Goal: Task Accomplishment & Management: Manage account settings

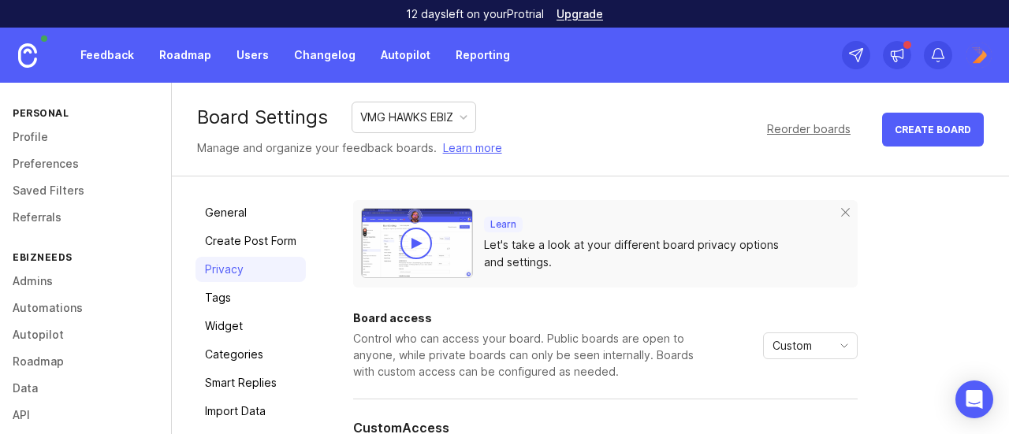
click at [832, 129] on div "Reorder boards" at bounding box center [809, 129] width 84 height 17
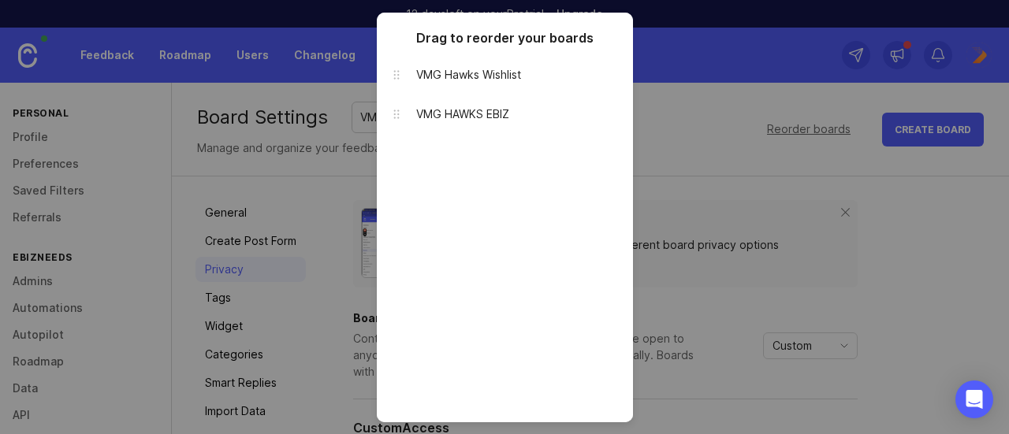
drag, startPoint x: 403, startPoint y: 115, endPoint x: 745, endPoint y: 135, distance: 341.8
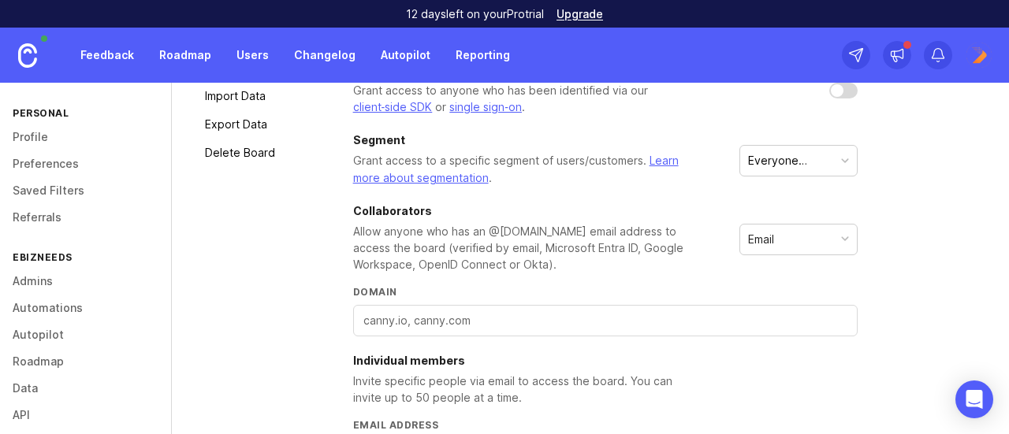
click at [260, 153] on link "Delete Board" at bounding box center [250, 152] width 110 height 25
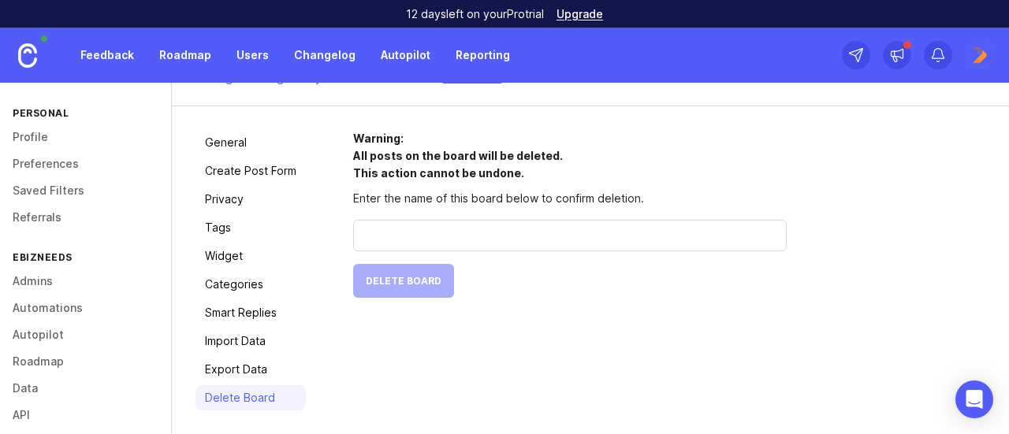
scroll to position [69, 0]
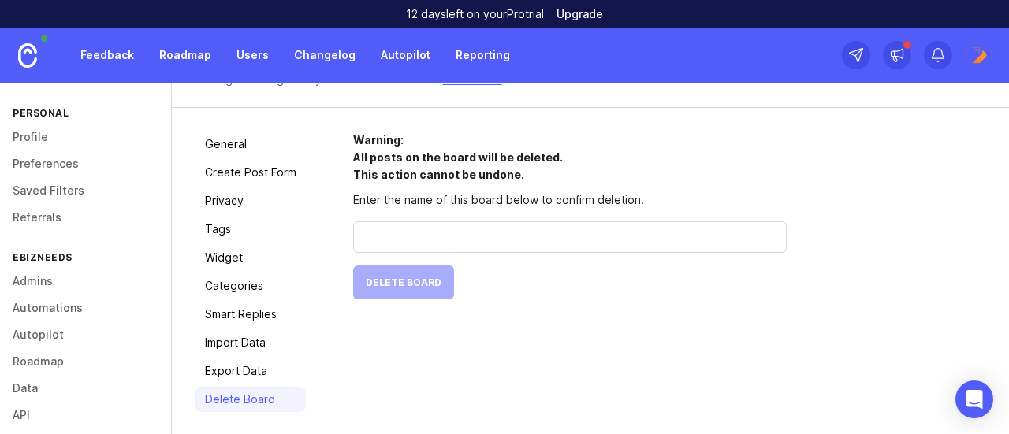
click at [435, 230] on input "text" at bounding box center [569, 237] width 413 height 17
click at [454, 236] on input "Test" at bounding box center [569, 237] width 413 height 17
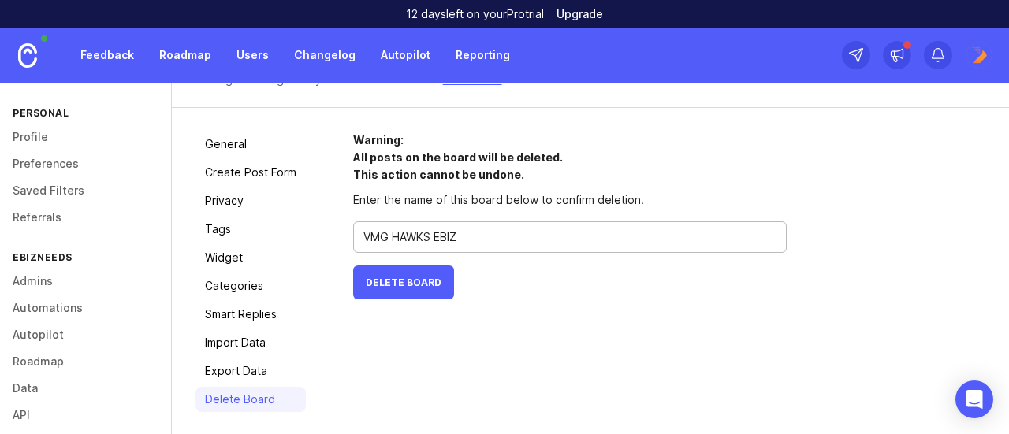
type input "VMG HAWKS EBIZ"
click at [351, 282] on div "General Create Post Form Privacy Tags Widget Categories Smart Replies Import Da…" at bounding box center [590, 272] width 837 height 328
click at [392, 277] on span "Delete Board" at bounding box center [404, 283] width 76 height 12
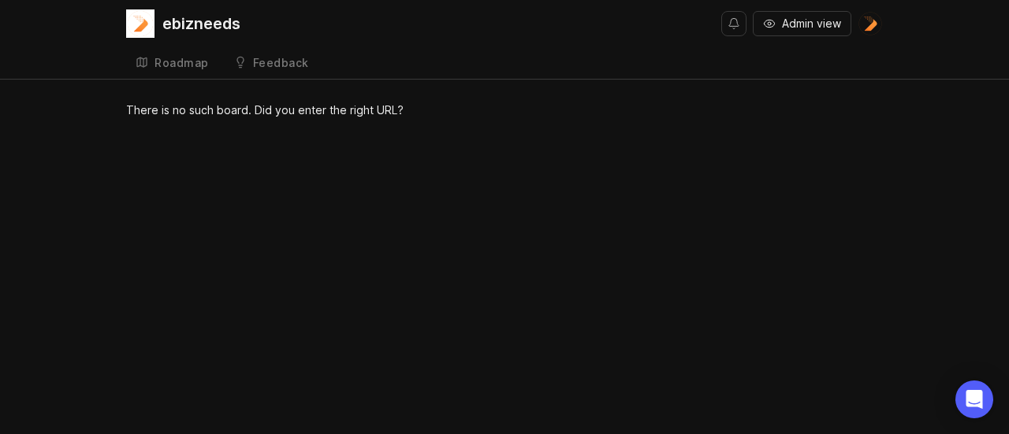
click at [187, 16] on div "ebizneeds" at bounding box center [201, 24] width 78 height 16
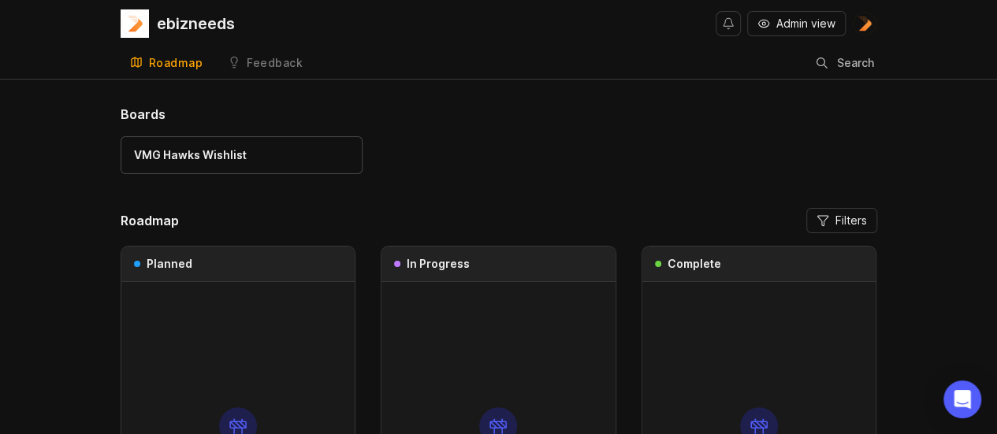
click at [256, 61] on div "Feedback" at bounding box center [275, 63] width 56 height 11
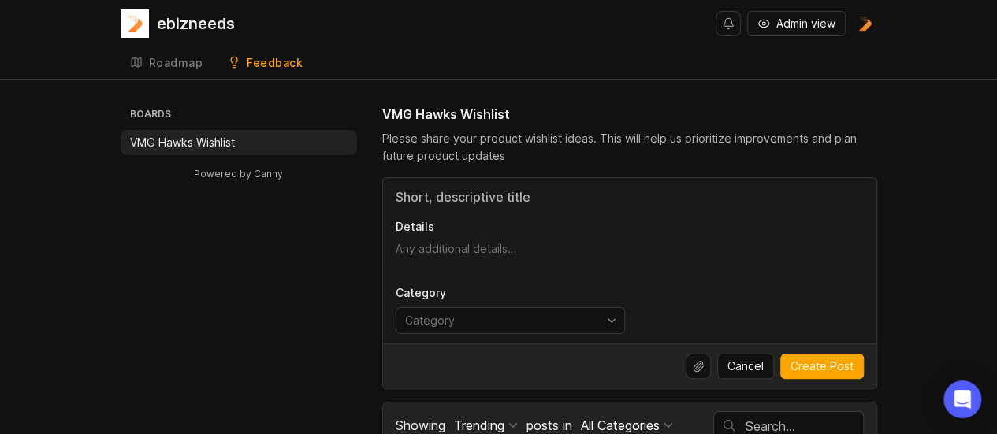
click at [180, 64] on div "Roadmap" at bounding box center [176, 63] width 54 height 11
